Goal: Task Accomplishment & Management: Manage account settings

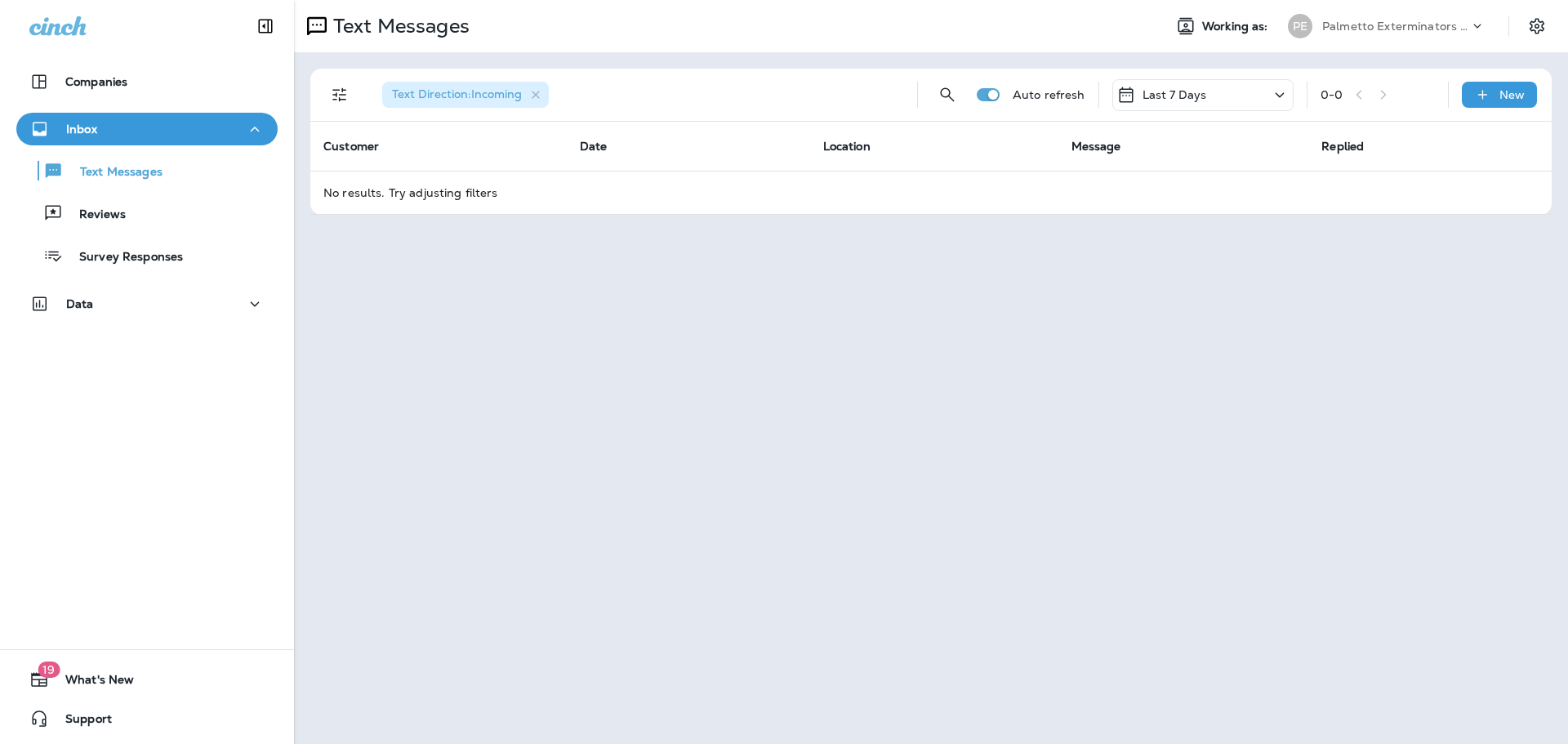
click at [1208, 85] on div "Last 7 Days" at bounding box center [1203, 95] width 181 height 32
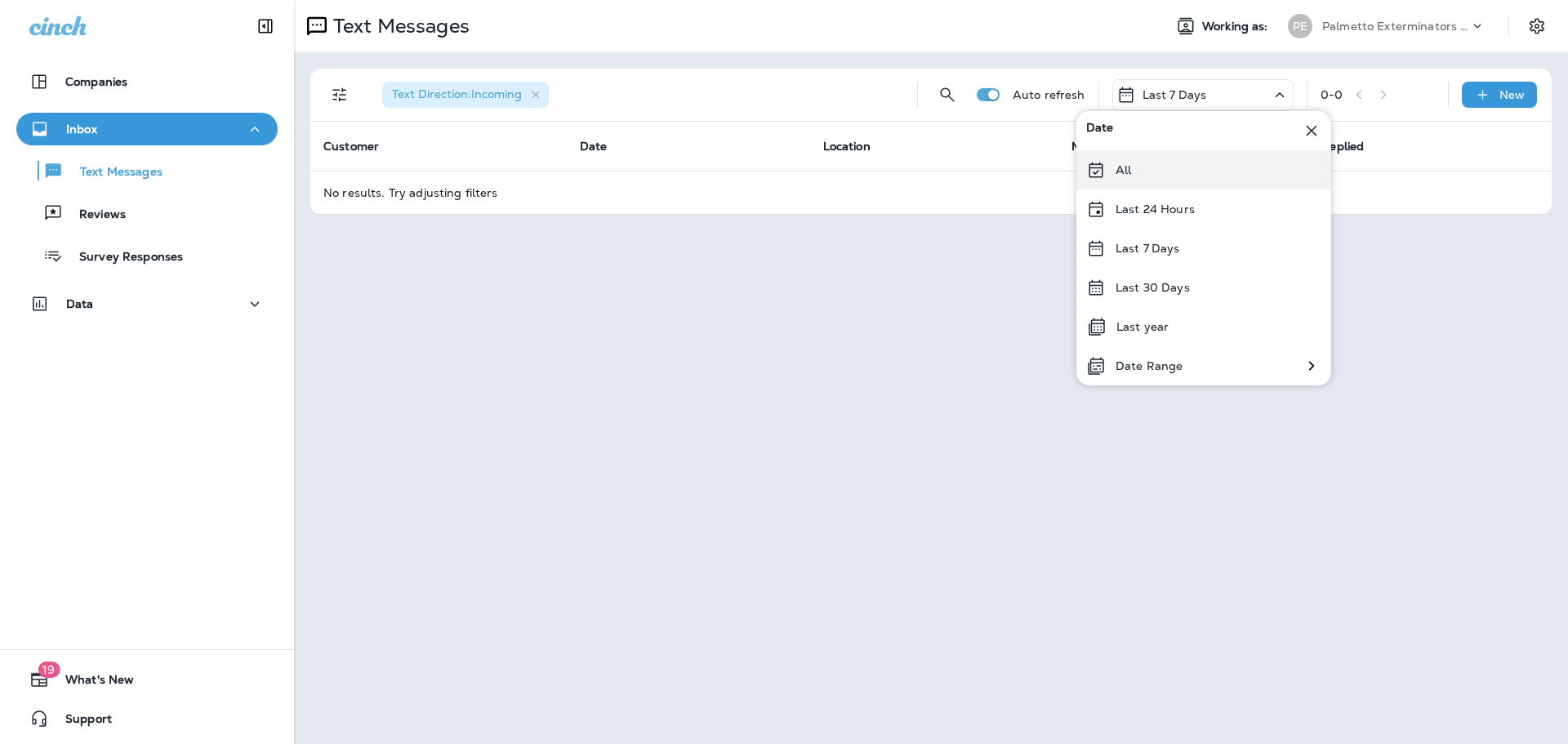
click at [1139, 159] on div "All" at bounding box center [1204, 170] width 255 height 39
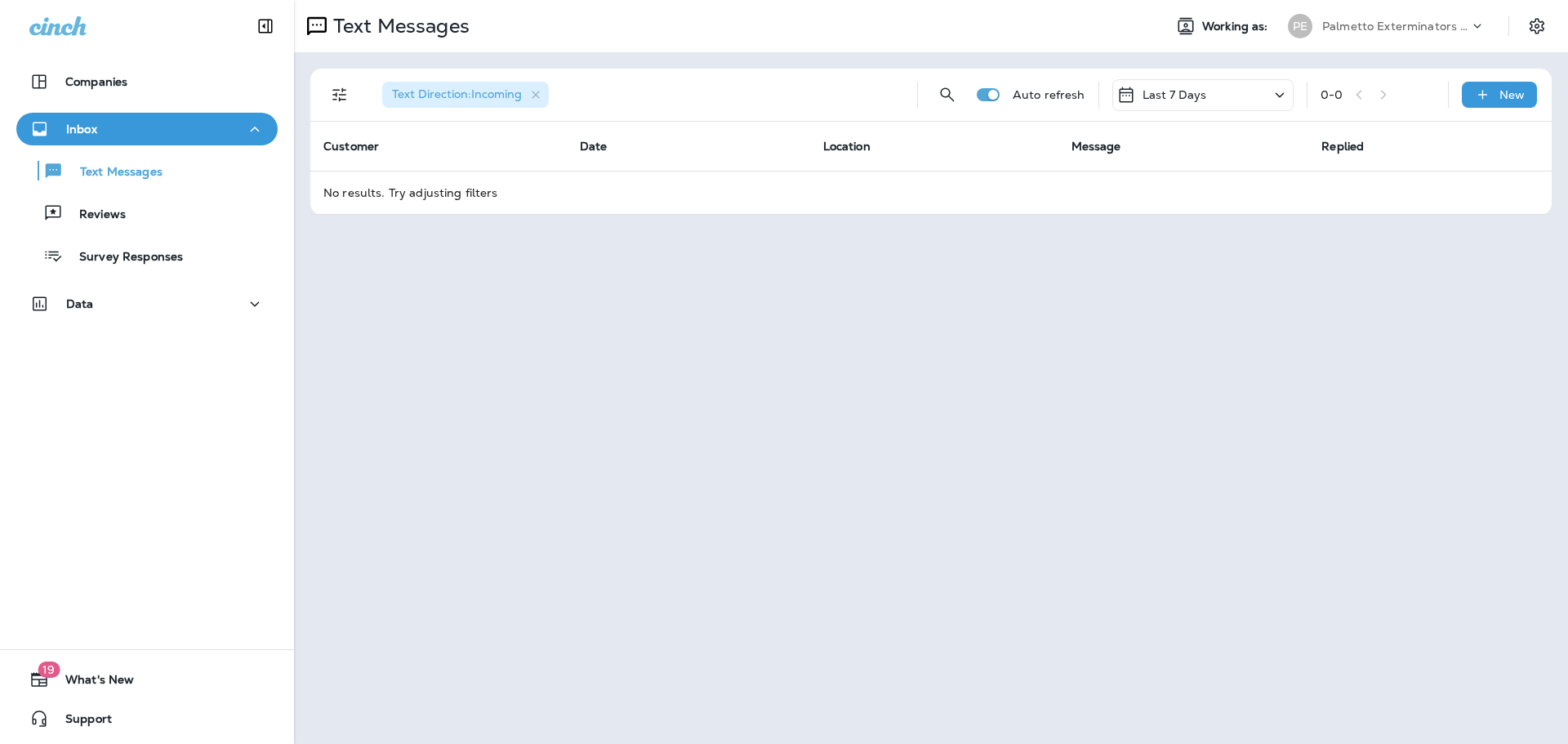
click at [1140, 93] on div "Last 7 Days" at bounding box center [1162, 94] width 91 height 20
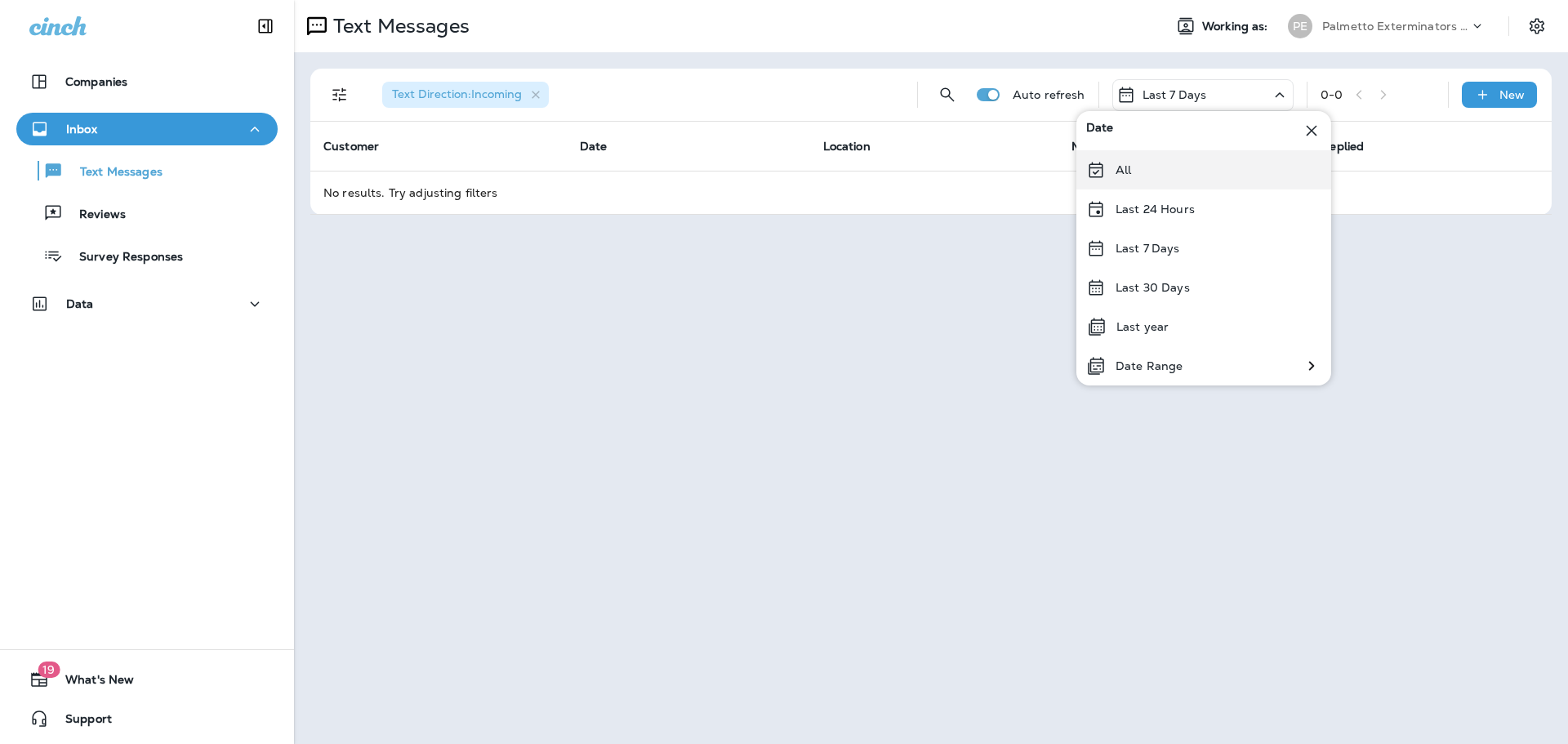
click at [1133, 175] on div "All" at bounding box center [1204, 170] width 255 height 39
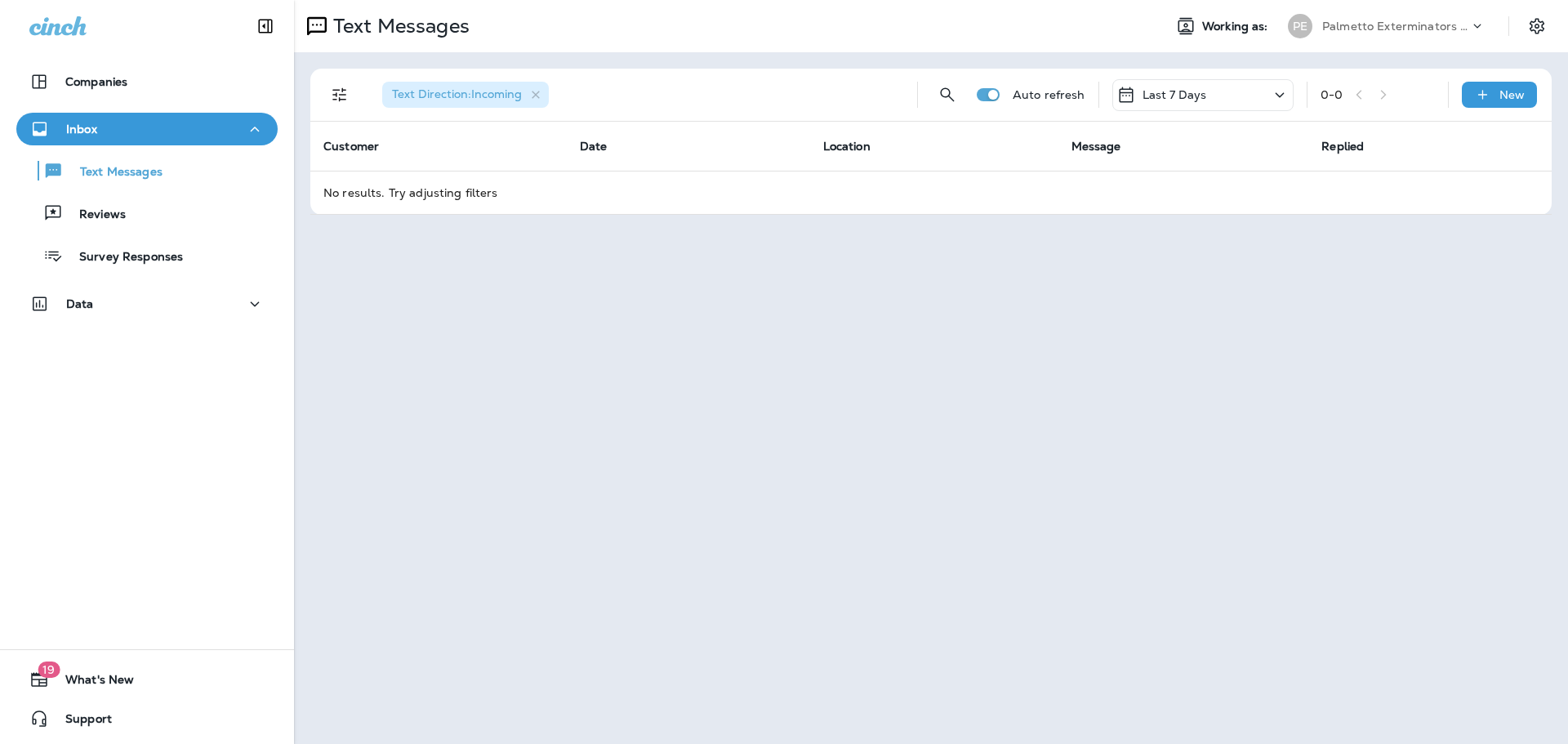
click at [1225, 96] on div "Last 7 Days" at bounding box center [1203, 95] width 181 height 32
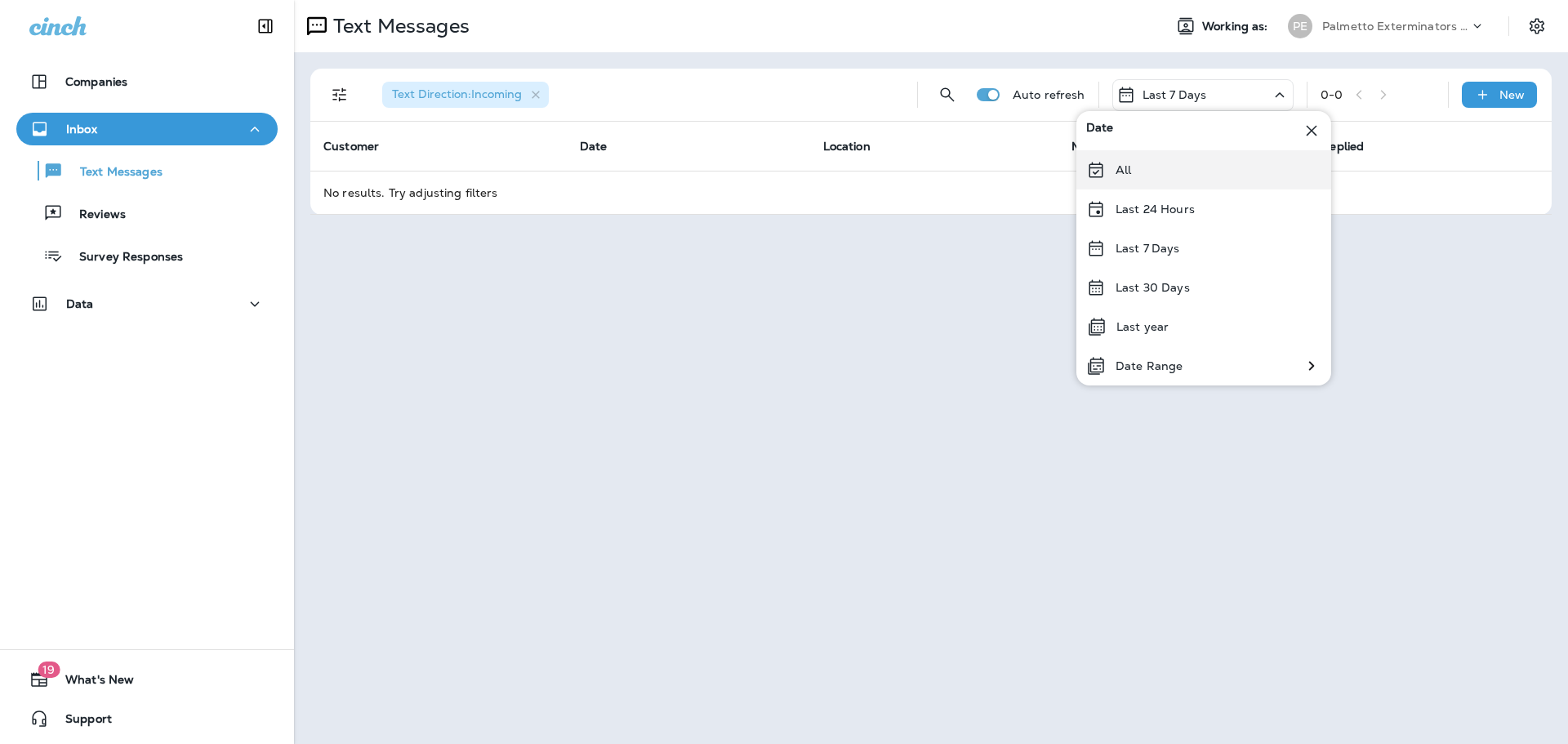
click at [1118, 176] on p "All" at bounding box center [1123, 169] width 15 height 13
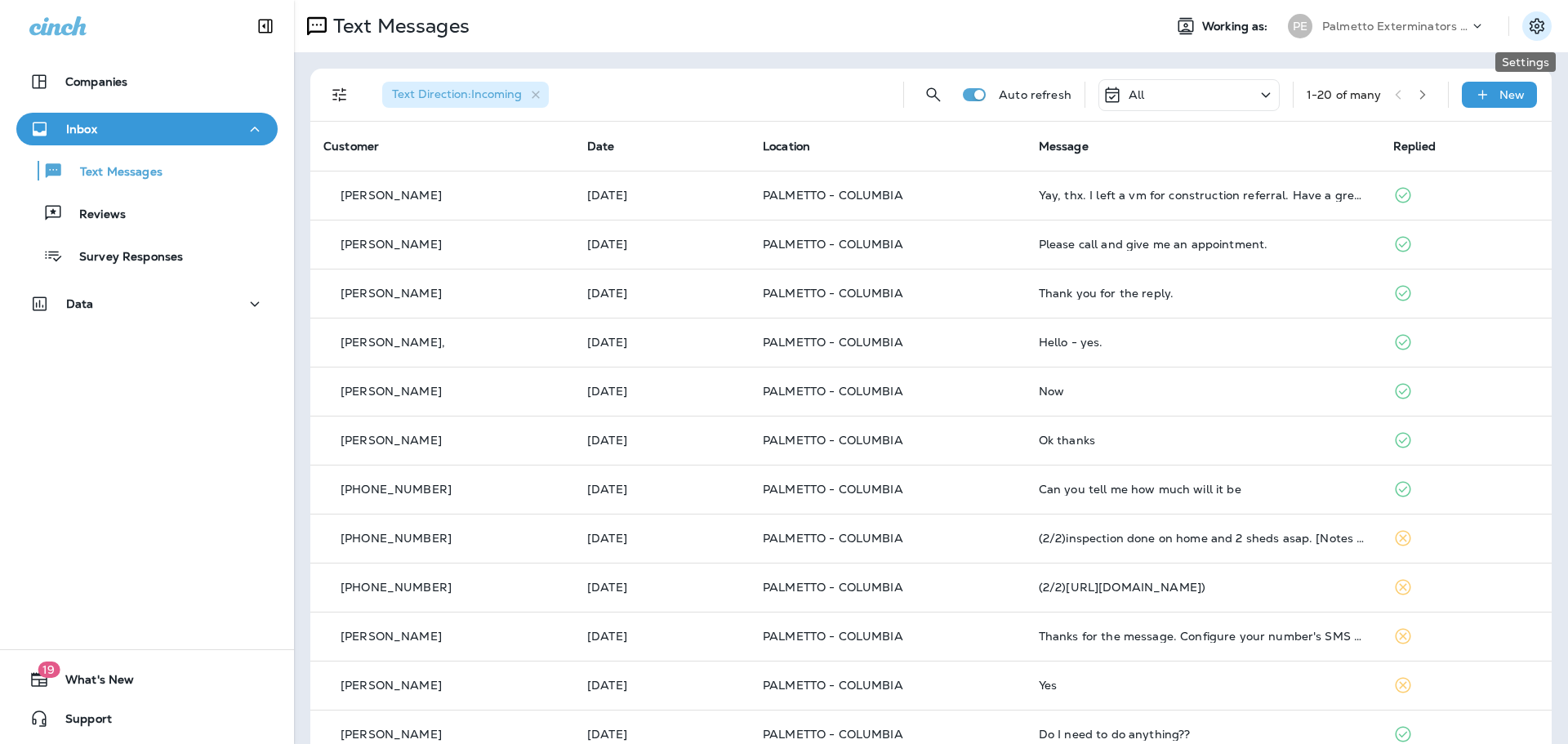
click at [1528, 23] on icon "Settings" at bounding box center [1537, 26] width 20 height 20
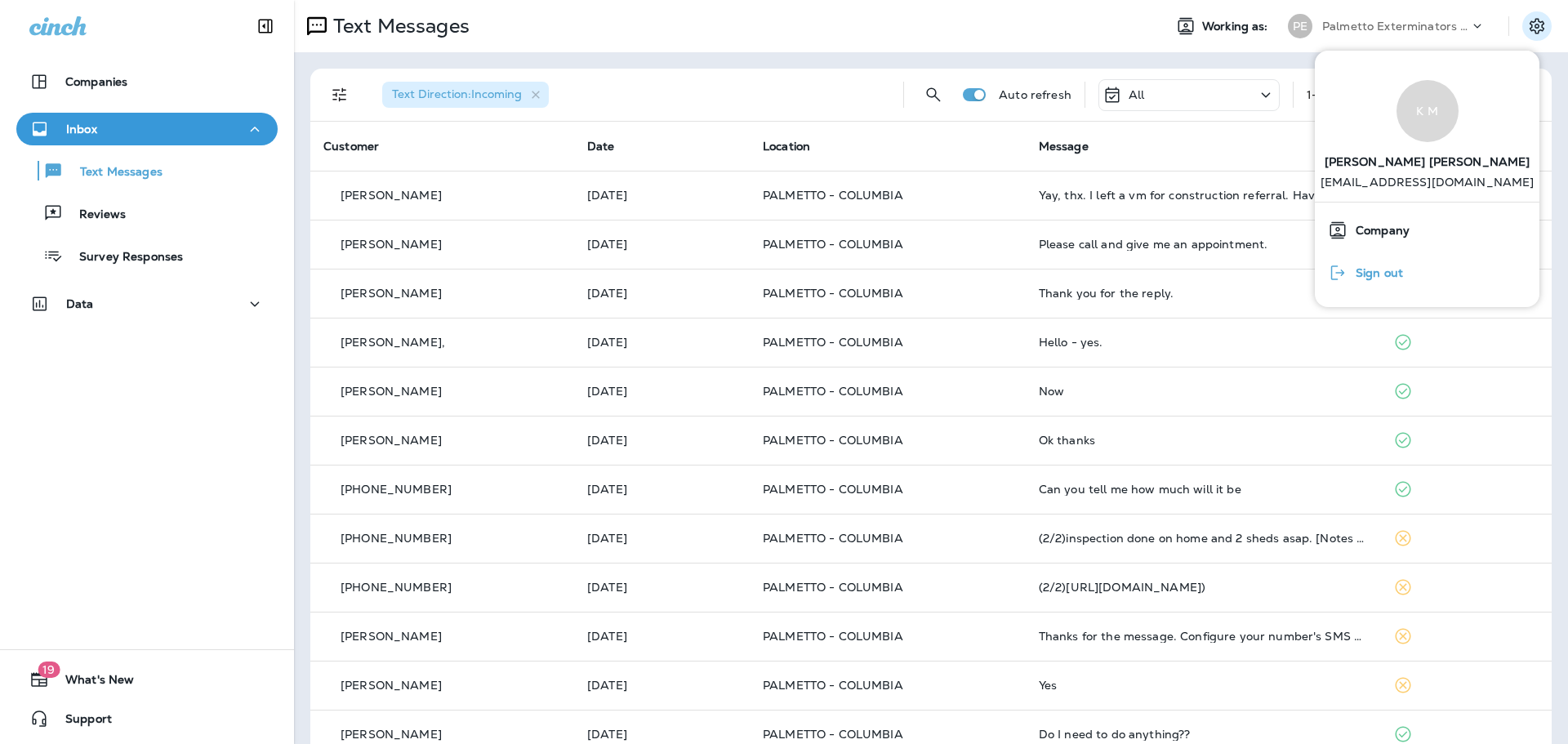
click at [1393, 275] on span "Sign out" at bounding box center [1375, 273] width 56 height 14
